Goal: Check status: Check status

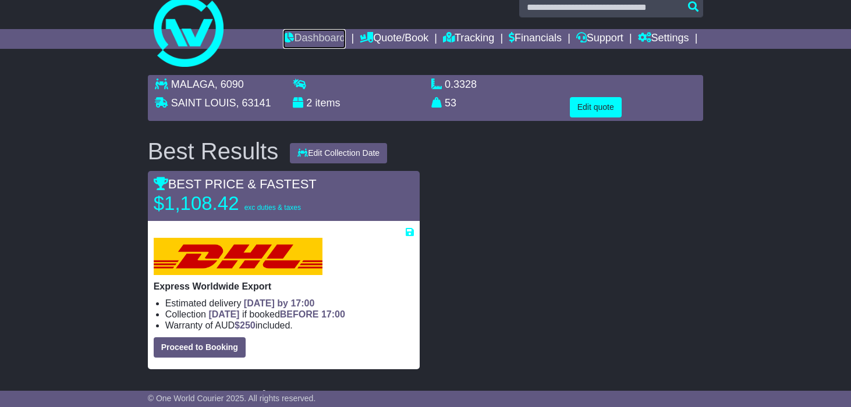
click at [301, 36] on link "Dashboard" at bounding box center [314, 39] width 62 height 20
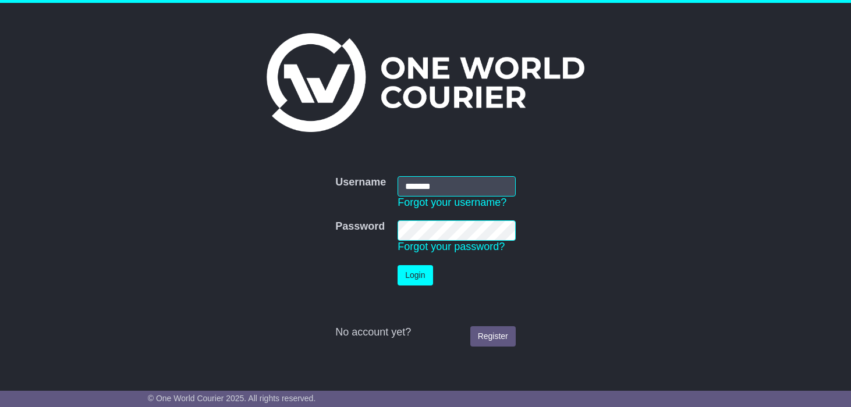
type input "**********"
click at [397, 265] on button "Login" at bounding box center [414, 275] width 35 height 20
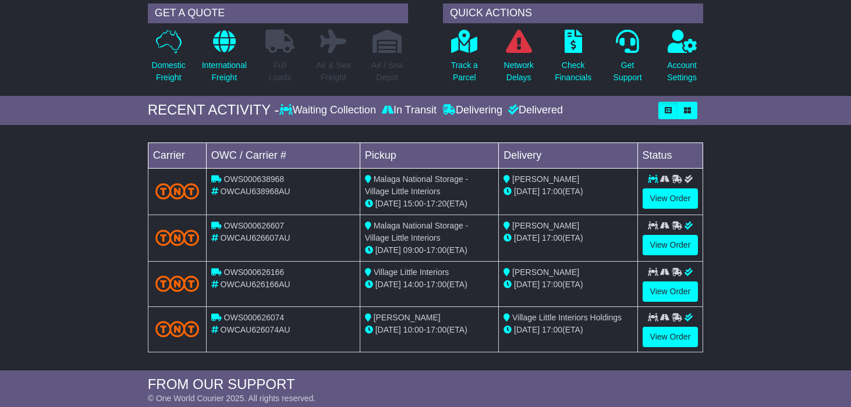
scroll to position [101, 0]
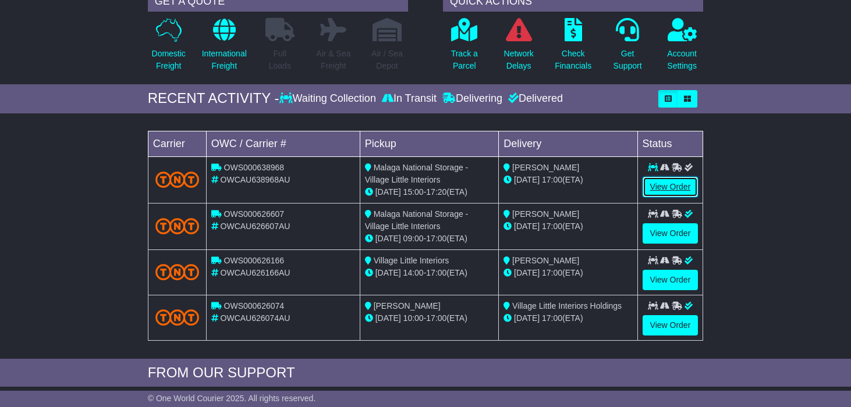
click at [665, 186] on link "View Order" at bounding box center [670, 187] width 56 height 20
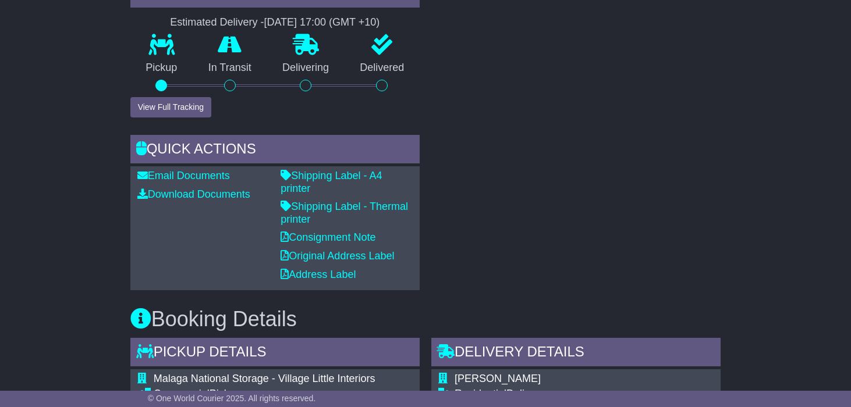
scroll to position [457, 0]
click at [339, 201] on link "Shipping Label - Thermal printer" at bounding box center [343, 213] width 127 height 24
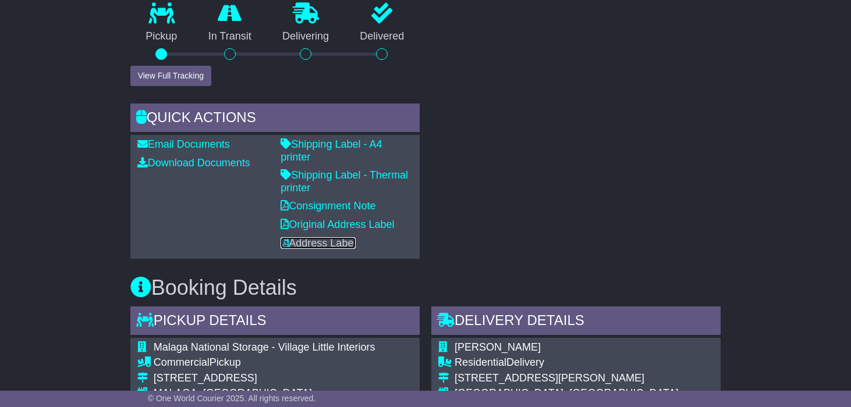
click at [324, 237] on link "Address Label" at bounding box center [317, 243] width 75 height 12
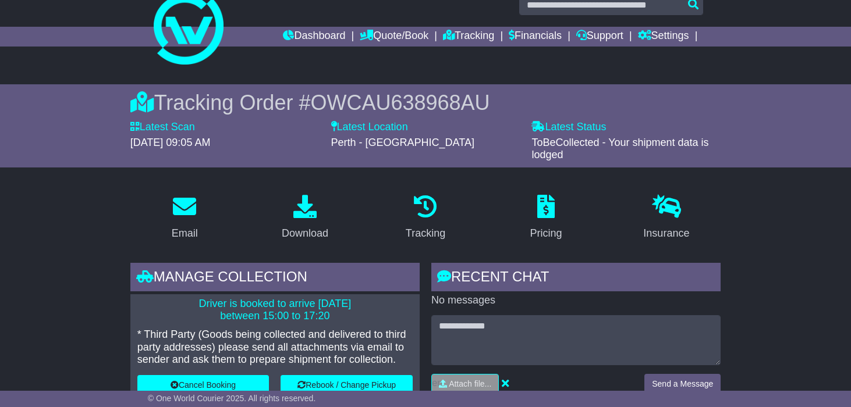
scroll to position [0, 0]
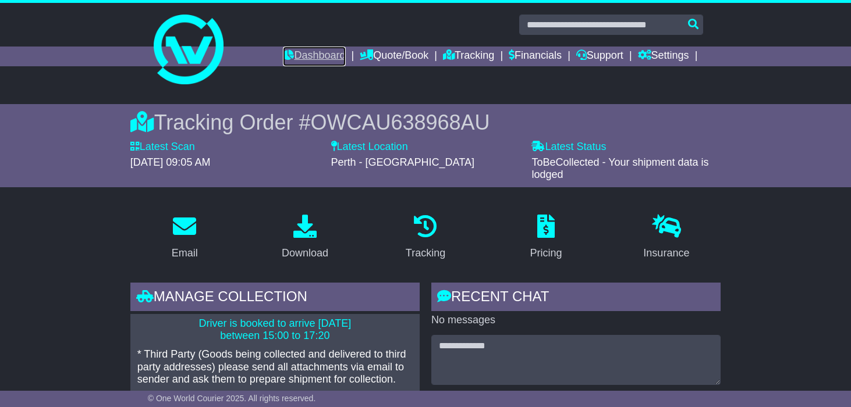
click at [294, 59] on link "Dashboard" at bounding box center [314, 57] width 62 height 20
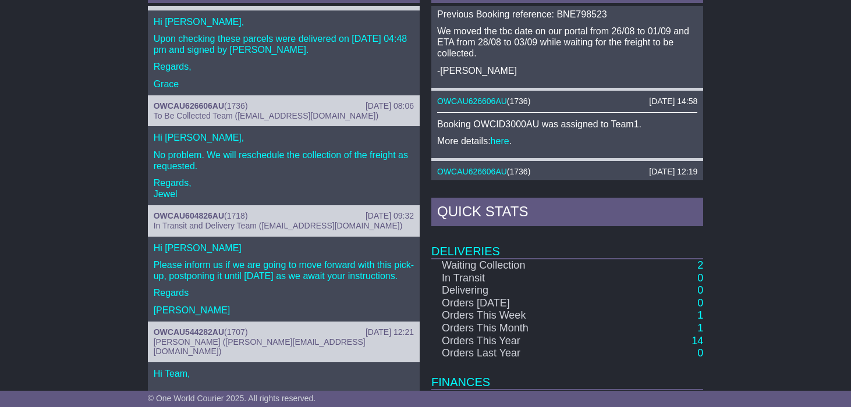
scroll to position [532, 0]
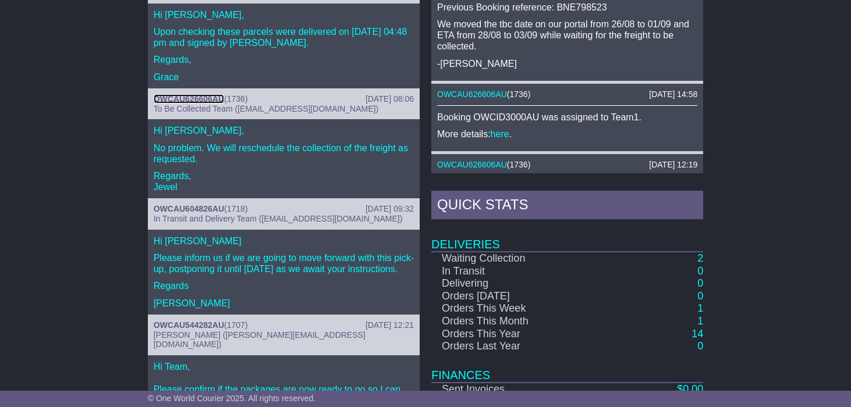
click at [190, 97] on link "OWCAU626606AU" at bounding box center [189, 98] width 70 height 9
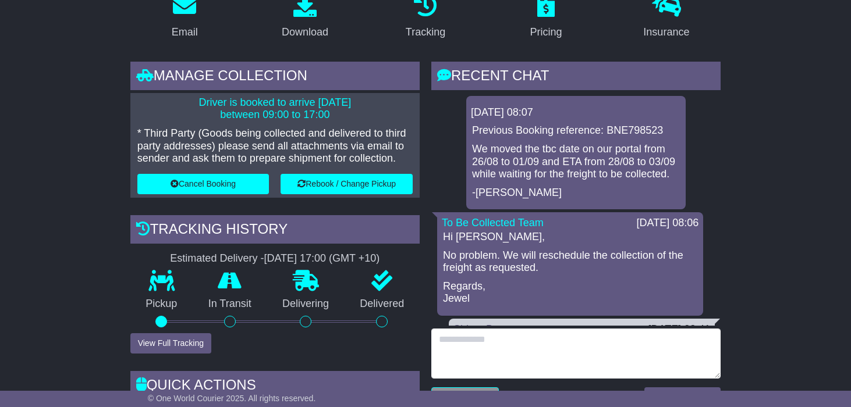
click at [556, 342] on textarea at bounding box center [575, 354] width 289 height 50
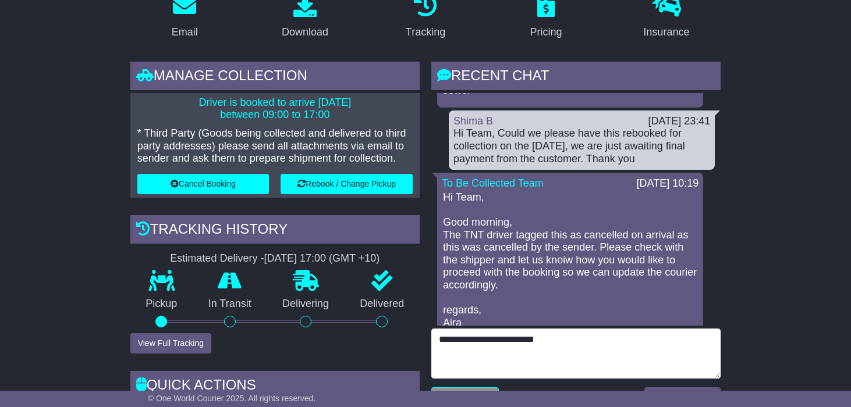
scroll to position [225, 0]
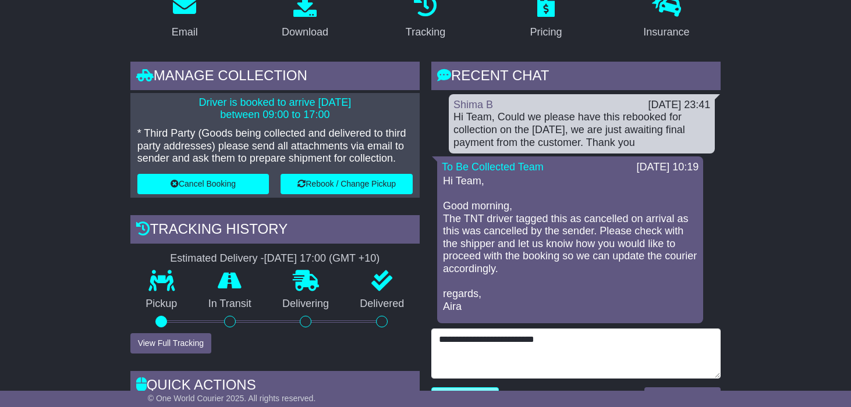
type textarea "**********"
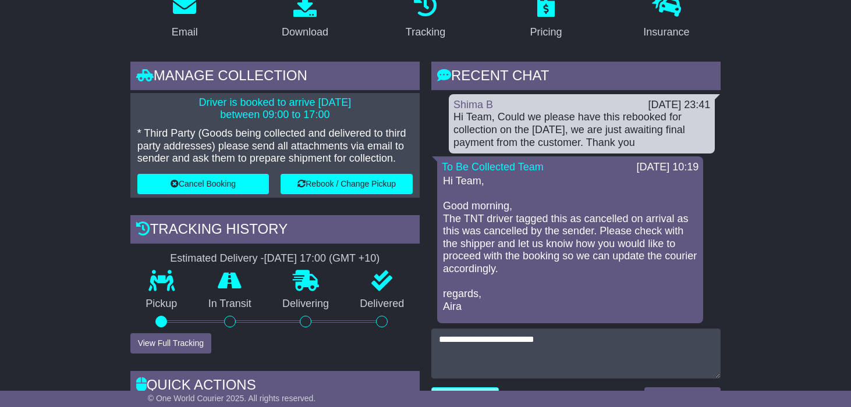
click at [478, 388] on link "Attach file..." at bounding box center [464, 398] width 67 height 20
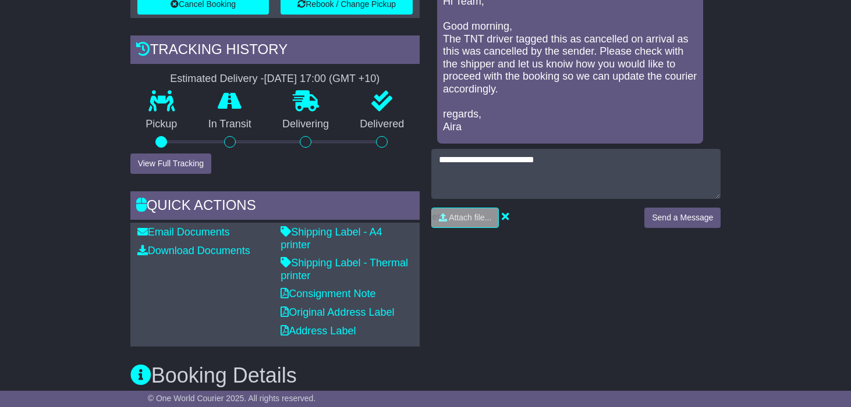
scroll to position [265, 0]
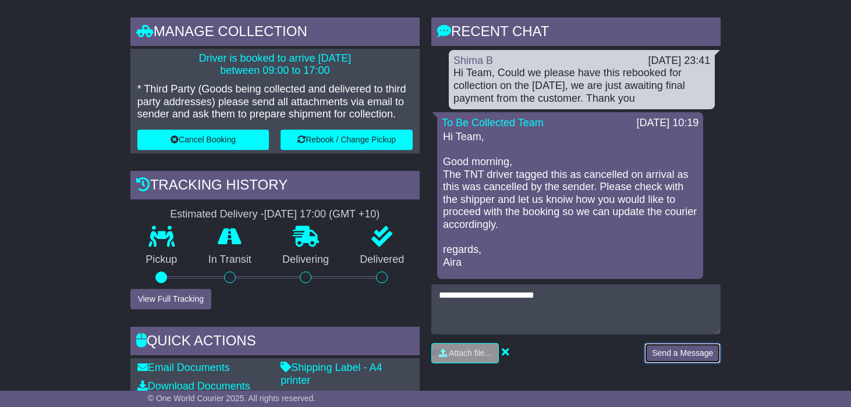
click at [681, 346] on button "Send a Message" at bounding box center [682, 353] width 76 height 20
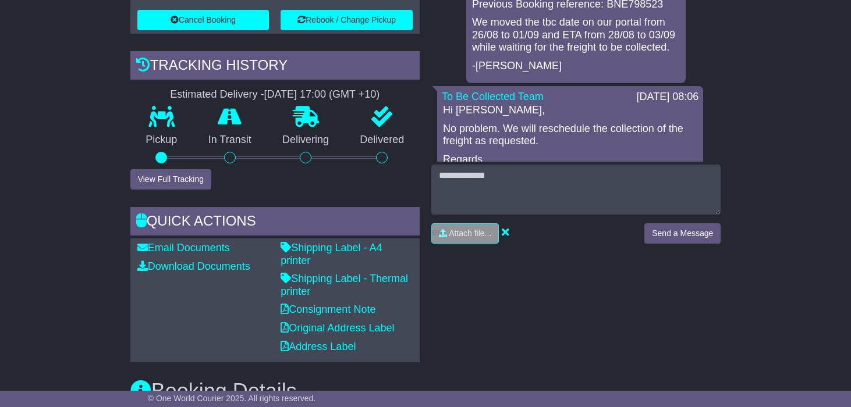
scroll to position [386, 0]
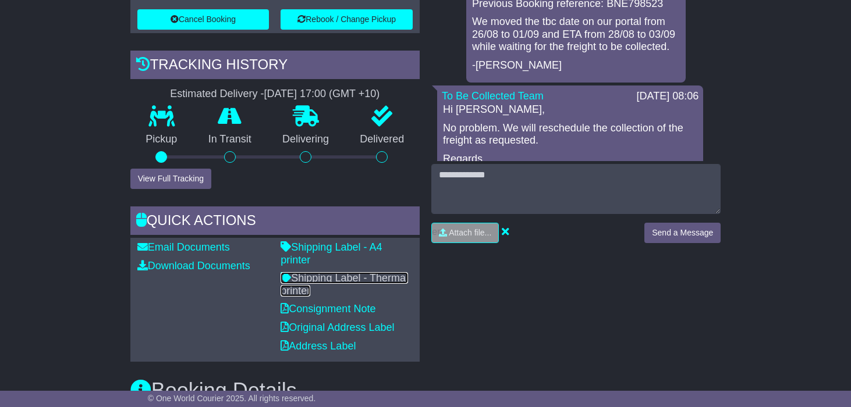
click at [336, 272] on link "Shipping Label - Thermal printer" at bounding box center [343, 284] width 127 height 24
click at [318, 272] on link "Shipping Label - Thermal printer" at bounding box center [343, 284] width 127 height 24
click at [324, 340] on link "Address Label" at bounding box center [317, 346] width 75 height 12
